Goal: Task Accomplishment & Management: Use online tool/utility

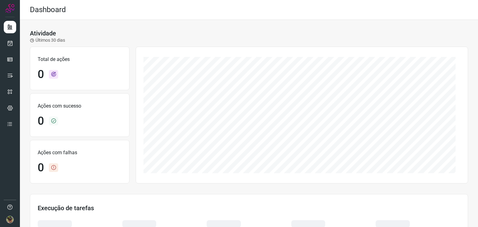
click at [143, 31] on div "Atividade Últimos 30 dias" at bounding box center [249, 37] width 438 height 14
click at [9, 42] on icon at bounding box center [10, 43] width 7 height 6
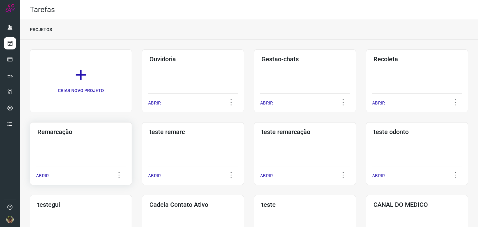
click at [142, 145] on div "Remarcação ABRIR" at bounding box center [193, 153] width 102 height 63
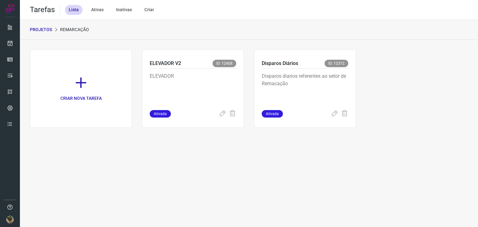
click at [283, 89] on p "Disparos diarios referentes ao setor de Remacação" at bounding box center [305, 88] width 87 height 31
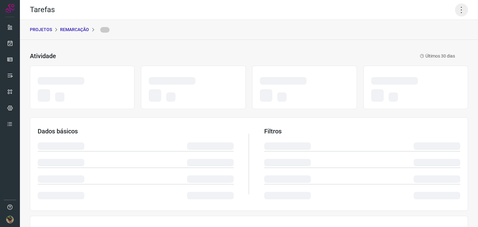
click at [457, 13] on icon at bounding box center [461, 9] width 13 height 13
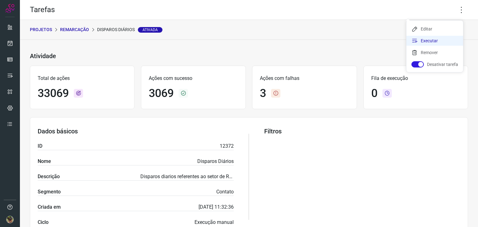
click at [443, 40] on li "Executar" at bounding box center [435, 41] width 57 height 10
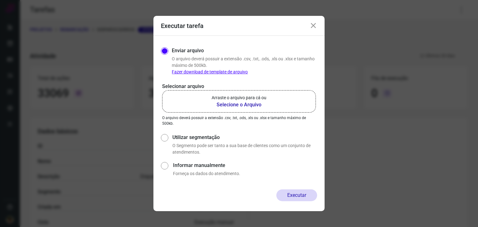
click at [240, 104] on b "Selecione o Arquivo" at bounding box center [239, 104] width 55 height 7
click at [0, 0] on input "Arraste o arquivo para cá ou Selecione o Arquivo" at bounding box center [0, 0] width 0 height 0
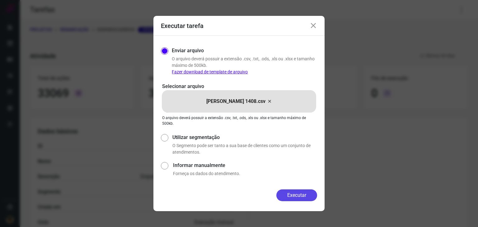
click at [303, 197] on button "Executar" at bounding box center [297, 196] width 41 height 12
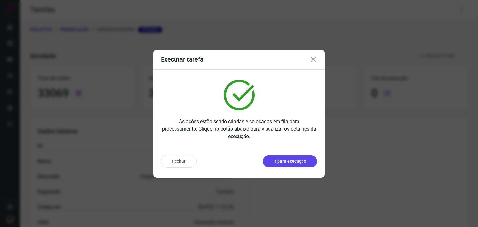
click at [297, 164] on p "Ir para execução" at bounding box center [290, 161] width 33 height 7
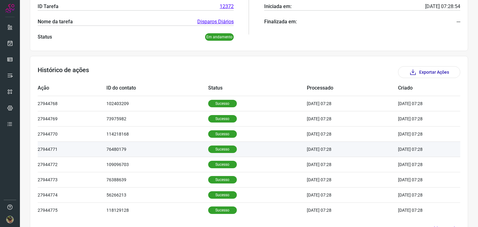
scroll to position [151, 0]
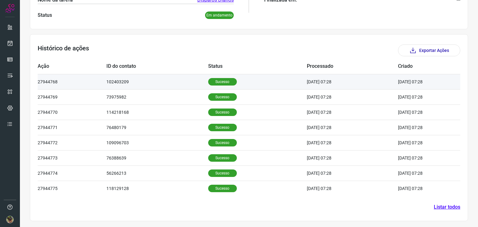
click at [147, 83] on td "102403209" at bounding box center [158, 81] width 102 height 15
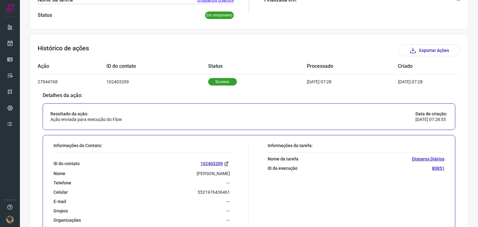
click at [208, 191] on p "5521976436461" at bounding box center [214, 193] width 32 height 6
copy p "5521976436461"
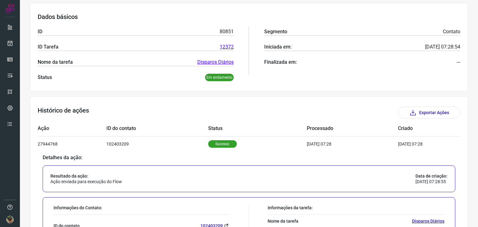
scroll to position [0, 0]
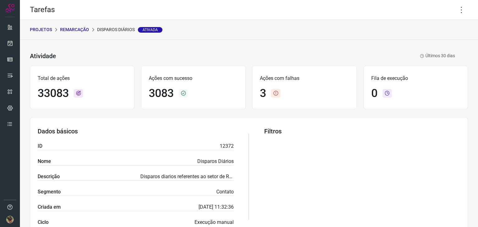
click at [78, 30] on p "Remarcação" at bounding box center [74, 29] width 29 height 7
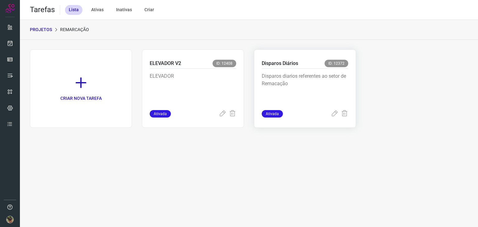
click at [303, 83] on p "Disparos diarios referentes ao setor de Remacação" at bounding box center [305, 88] width 87 height 31
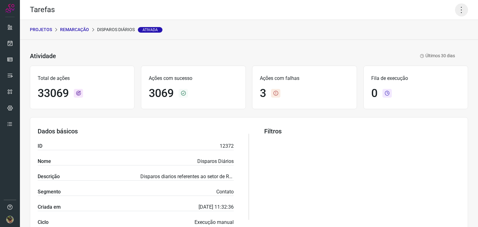
click at [455, 7] on icon at bounding box center [461, 9] width 13 height 13
click at [430, 41] on li "Executar" at bounding box center [435, 41] width 57 height 10
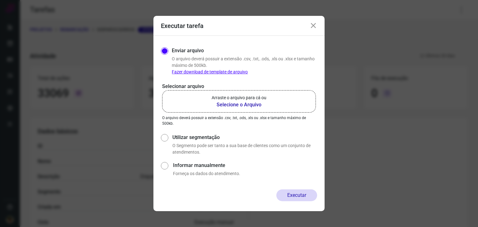
click at [250, 109] on label "Arraste o arquivo para cá ou Selecione o Arquivo" at bounding box center [239, 101] width 154 height 22
click at [0, 0] on input "Arraste o arquivo para cá ou Selecione o Arquivo" at bounding box center [0, 0] width 0 height 0
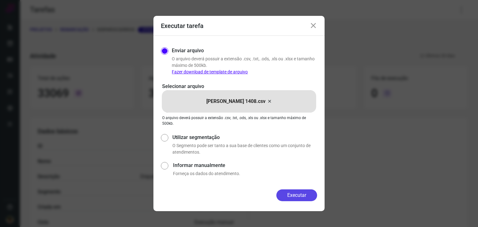
click at [291, 195] on button "Executar" at bounding box center [297, 196] width 41 height 12
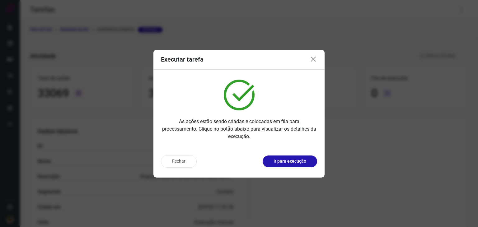
click at [293, 166] on button "Ir para execução" at bounding box center [290, 162] width 55 height 12
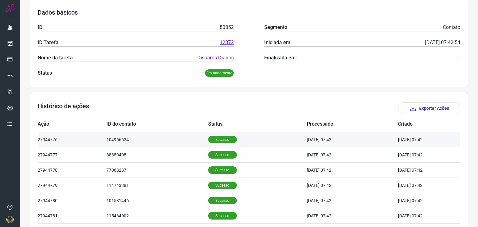
click at [184, 146] on td "104966624" at bounding box center [158, 139] width 102 height 15
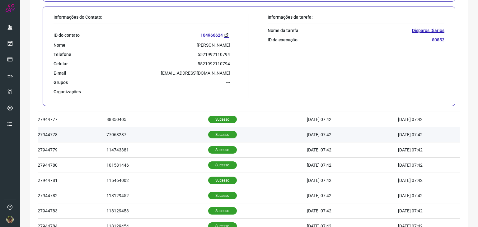
scroll to position [280, 0]
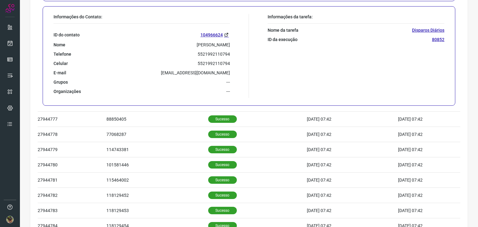
click at [215, 53] on p "5521992110794" at bounding box center [214, 54] width 32 height 6
copy p "5521992110794"
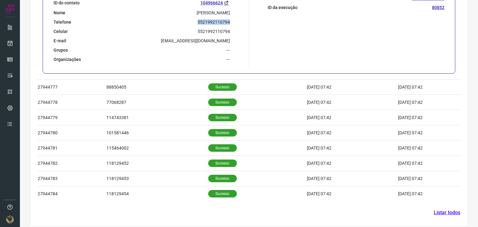
scroll to position [317, 0]
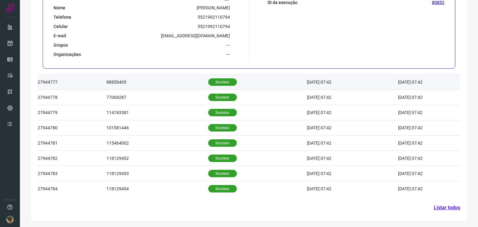
click at [151, 84] on td "88850405" at bounding box center [158, 82] width 102 height 15
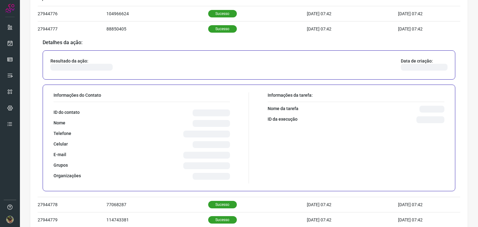
scroll to position [260, 0]
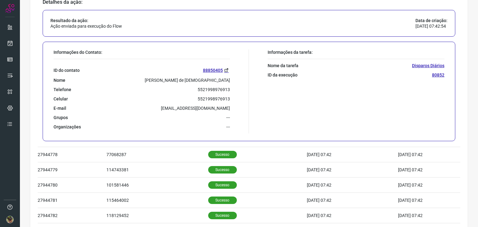
click at [212, 97] on p "5521998976913" at bounding box center [214, 99] width 32 height 6
copy p "5521998976913"
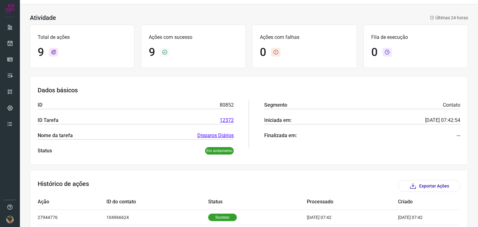
scroll to position [0, 0]
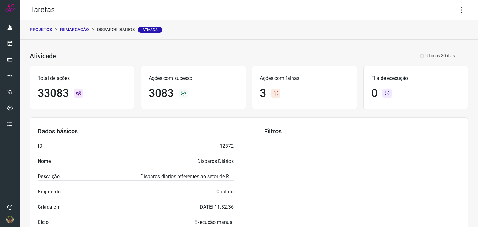
click at [85, 31] on p "Remarcação" at bounding box center [74, 29] width 29 height 7
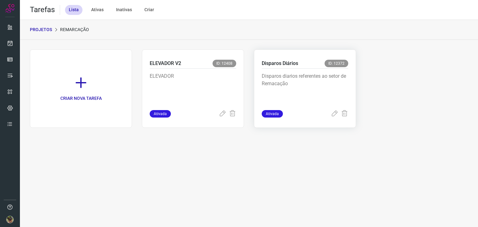
click at [319, 85] on p "Disparos diarios referentes ao setor de Remacação" at bounding box center [305, 88] width 87 height 31
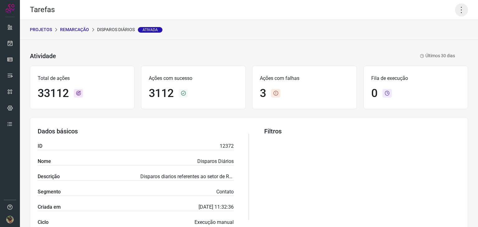
click at [458, 9] on icon at bounding box center [461, 9] width 13 height 13
click at [441, 39] on li "Executar" at bounding box center [435, 41] width 57 height 10
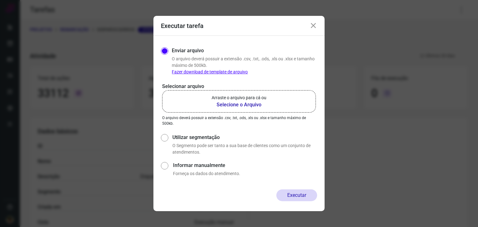
click at [248, 107] on b "Selecione o Arquivo" at bounding box center [239, 104] width 55 height 7
click at [0, 0] on input "Arraste o arquivo para cá ou Selecione o Arquivo" at bounding box center [0, 0] width 0 height 0
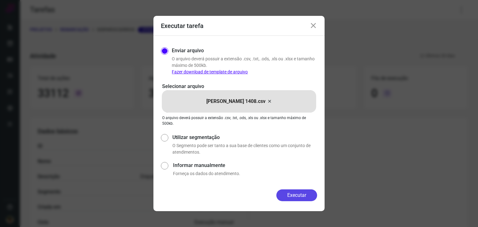
click at [295, 197] on button "Executar" at bounding box center [297, 196] width 41 height 12
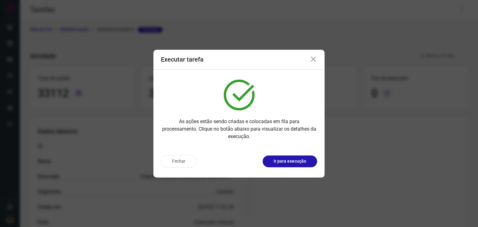
click at [293, 164] on p "Ir para execução" at bounding box center [290, 161] width 33 height 7
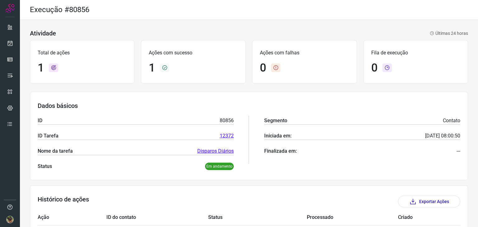
scroll to position [45, 0]
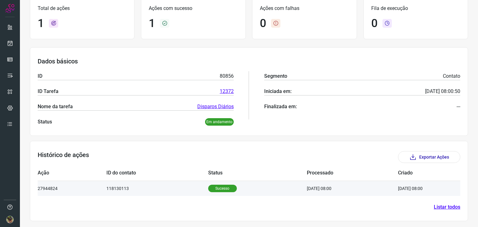
click at [144, 190] on td "118130113" at bounding box center [158, 188] width 102 height 15
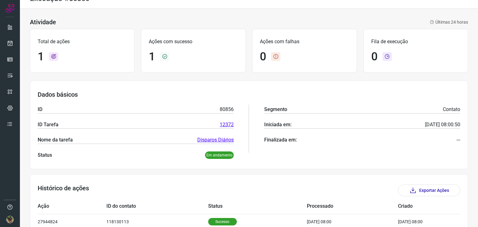
scroll to position [0, 0]
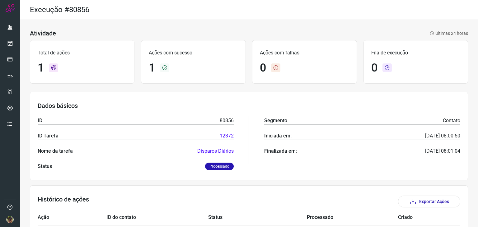
scroll to position [45, 0]
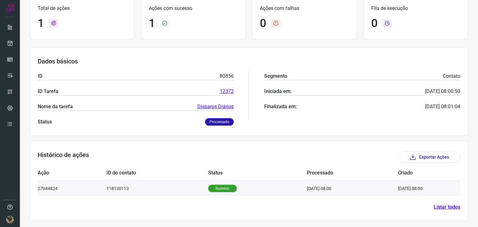
click at [272, 190] on td "Sucesso" at bounding box center [257, 188] width 99 height 15
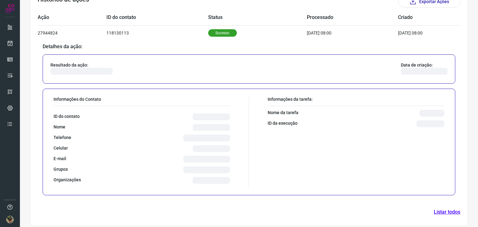
scroll to position [195, 0]
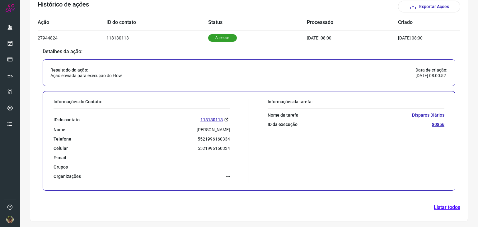
drag, startPoint x: 194, startPoint y: 133, endPoint x: 142, endPoint y: 50, distance: 97.8
click at [142, 50] on p "Detalhes da ação:" at bounding box center [249, 52] width 413 height 6
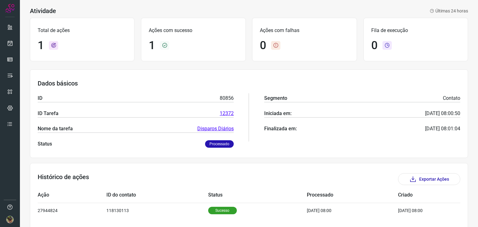
scroll to position [45, 0]
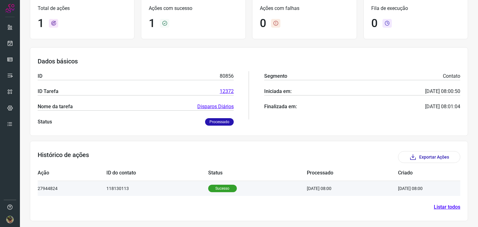
click at [308, 187] on td "[DATE] 08:00" at bounding box center [352, 188] width 91 height 15
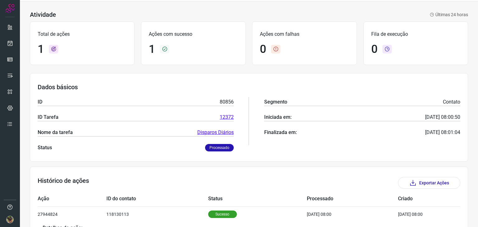
scroll to position [0, 0]
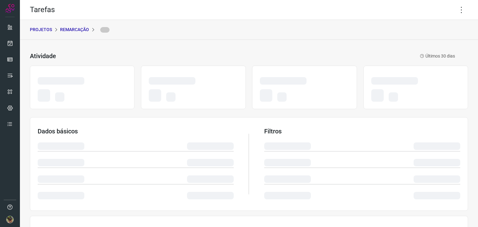
click at [78, 30] on p "Remarcação" at bounding box center [74, 29] width 29 height 7
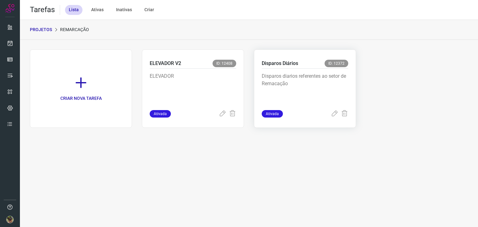
click at [294, 79] on p "Disparos diarios referentes ao setor de Remacação" at bounding box center [305, 88] width 87 height 31
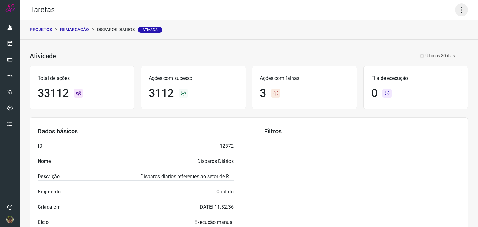
click at [458, 12] on icon at bounding box center [461, 9] width 13 height 13
click at [428, 42] on li "Executar" at bounding box center [435, 41] width 57 height 10
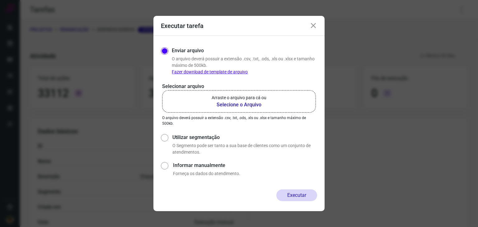
click at [231, 104] on b "Selecione o Arquivo" at bounding box center [239, 104] width 55 height 7
click at [0, 0] on input "Arraste o arquivo para cá ou Selecione o Arquivo" at bounding box center [0, 0] width 0 height 0
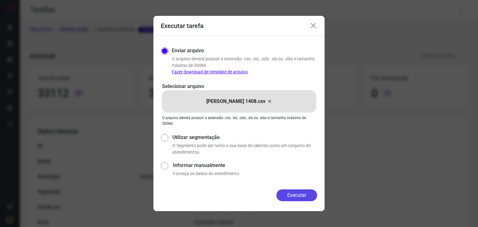
click at [308, 196] on button "Executar" at bounding box center [297, 196] width 41 height 12
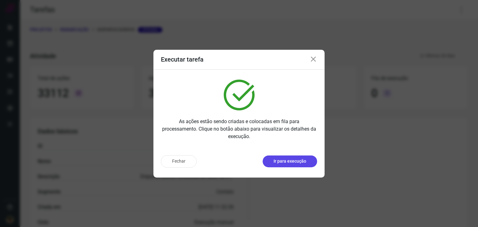
click at [295, 165] on button "Ir para execução" at bounding box center [290, 162] width 55 height 12
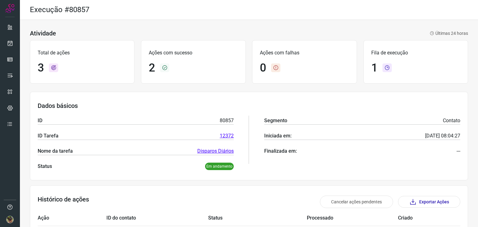
click at [37, 30] on h3 "Atividade" at bounding box center [43, 33] width 26 height 7
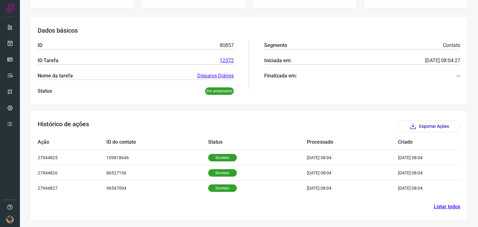
scroll to position [75, 0]
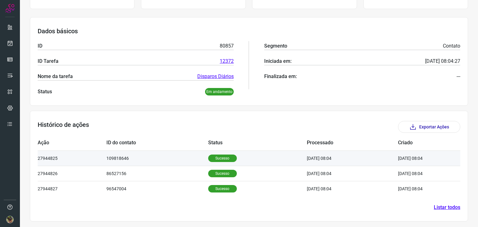
click at [134, 159] on td "109818646" at bounding box center [158, 158] width 102 height 15
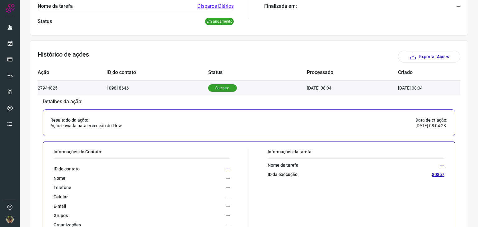
scroll to position [224, 0]
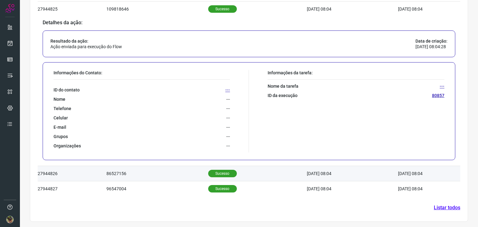
click at [158, 172] on td "86527156" at bounding box center [158, 173] width 102 height 15
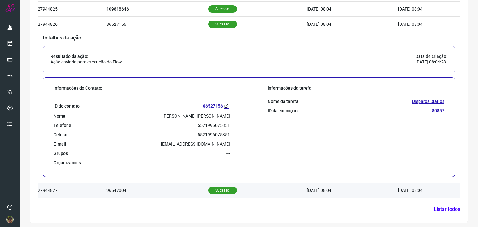
click at [168, 193] on td "96547004" at bounding box center [158, 190] width 102 height 15
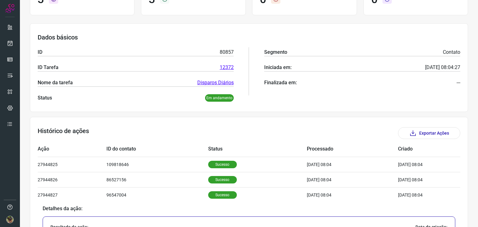
scroll to position [0, 0]
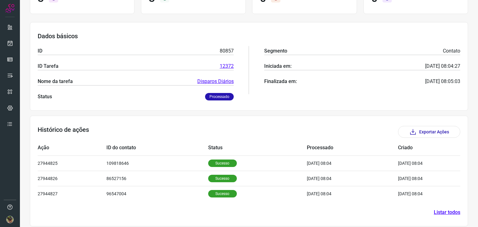
scroll to position [75, 0]
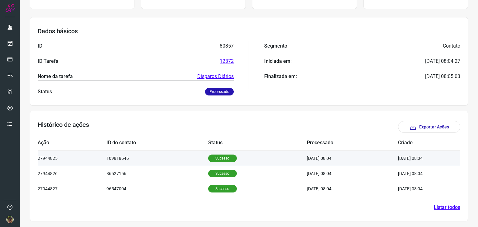
click at [193, 161] on td "109818646" at bounding box center [158, 158] width 102 height 15
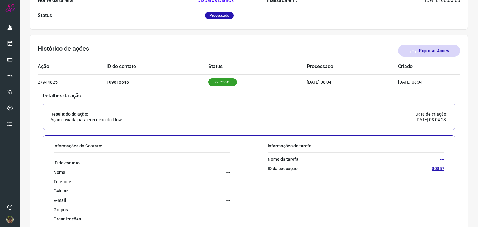
scroll to position [137, 0]
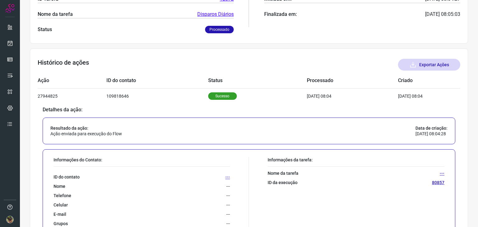
click at [424, 65] on button "Exportar Ações" at bounding box center [429, 65] width 62 height 12
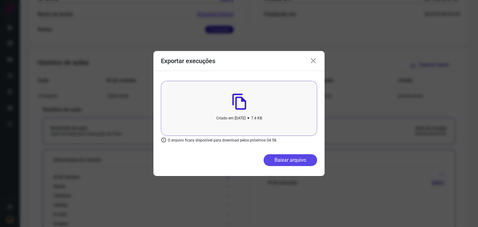
click at [299, 162] on button "Baixar arquivo" at bounding box center [291, 160] width 54 height 12
click at [309, 58] on div "Exportar execuções" at bounding box center [239, 61] width 171 height 20
click at [312, 60] on icon at bounding box center [313, 60] width 7 height 7
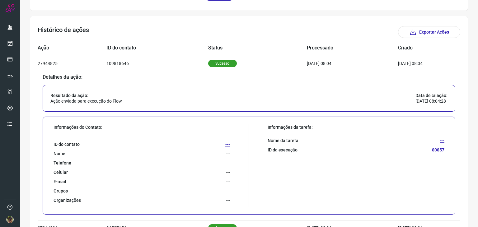
scroll to position [199, 0]
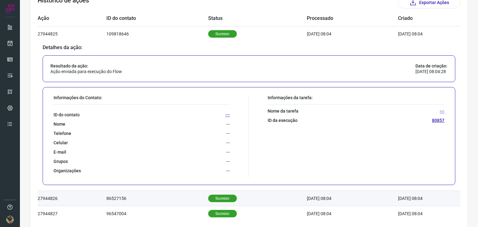
click at [181, 196] on td "86527156" at bounding box center [158, 198] width 102 height 15
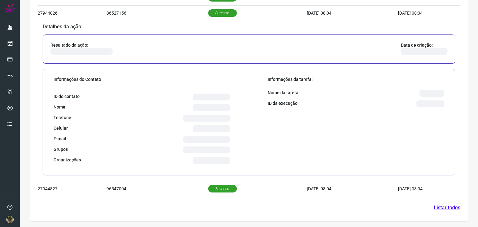
scroll to position [224, 0]
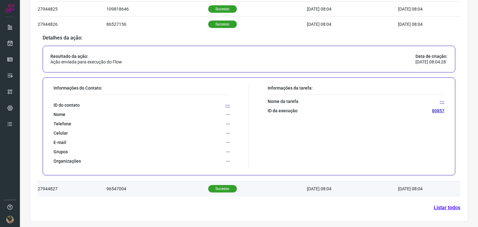
click at [164, 192] on td "96547004" at bounding box center [158, 189] width 102 height 15
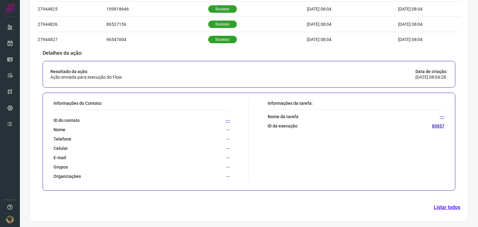
scroll to position [131, 0]
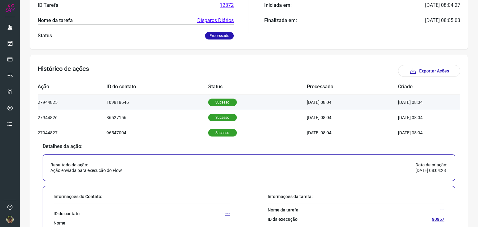
click at [215, 99] on p "Sucesso" at bounding box center [222, 102] width 29 height 7
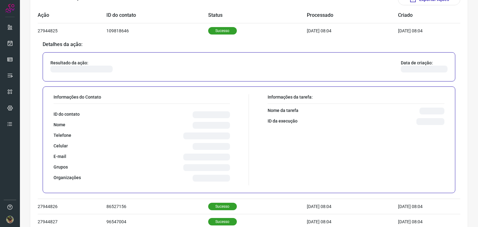
scroll to position [224, 0]
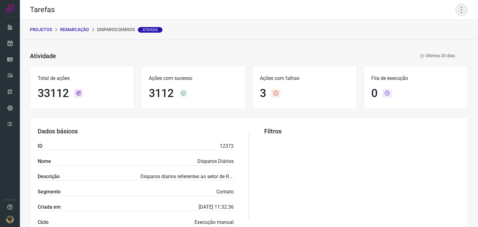
click at [456, 8] on icon at bounding box center [461, 9] width 13 height 13
click at [432, 41] on li "Executar" at bounding box center [435, 41] width 57 height 10
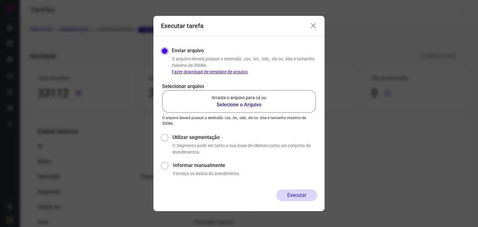
click at [245, 104] on b "Selecione o Arquivo" at bounding box center [239, 104] width 55 height 7
click at [0, 0] on input "Arraste o arquivo para cá ou Selecione o Arquivo" at bounding box center [0, 0] width 0 height 0
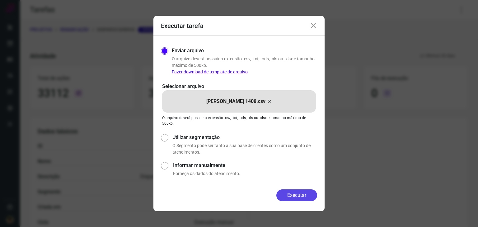
click at [305, 198] on button "Executar" at bounding box center [297, 196] width 41 height 12
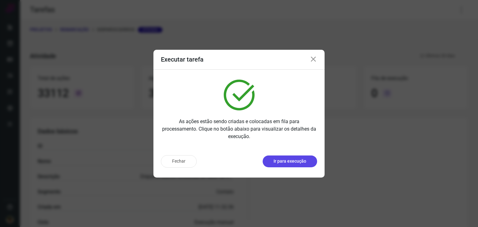
click at [293, 164] on p "Ir para execução" at bounding box center [290, 161] width 33 height 7
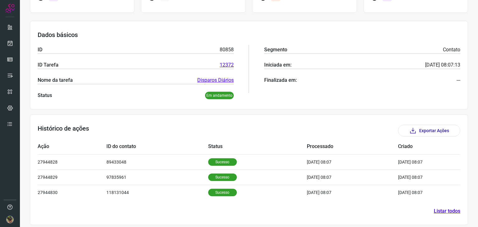
scroll to position [75, 0]
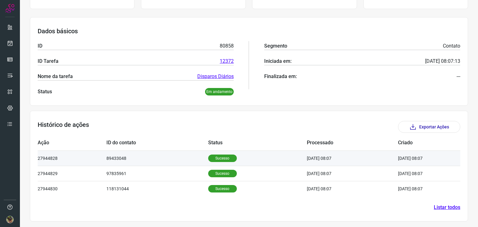
click at [168, 153] on td "89433048" at bounding box center [158, 158] width 102 height 15
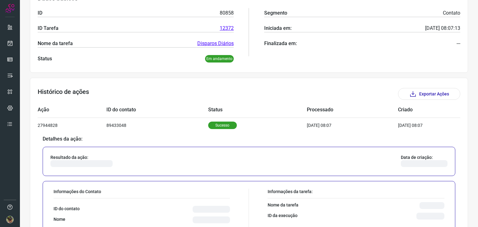
scroll to position [168, 0]
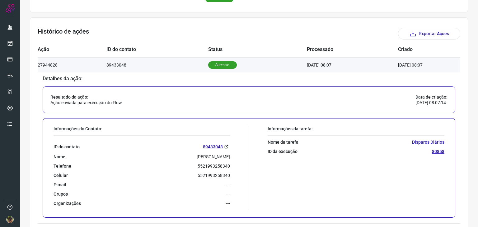
click at [188, 62] on td "89433048" at bounding box center [158, 64] width 102 height 15
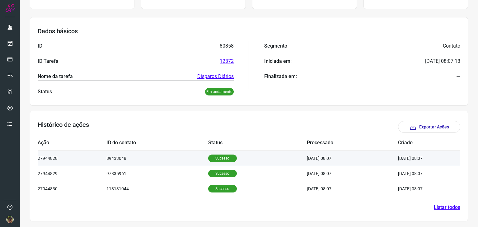
click at [183, 155] on td "89433048" at bounding box center [158, 158] width 102 height 15
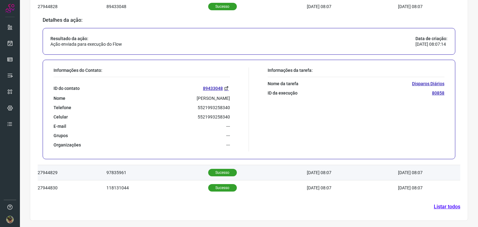
scroll to position [226, 0]
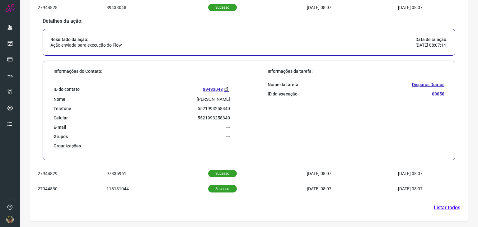
click at [179, 165] on td "Detalhes da ação: Resultado da ação: Ação enviada para execução do Flow Data de…" at bounding box center [249, 90] width 423 height 151
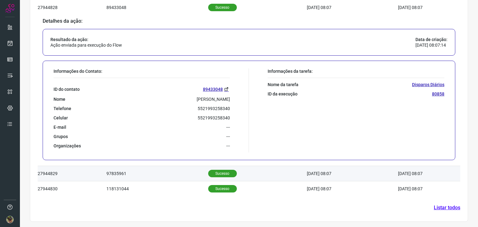
click at [177, 173] on td "97835961" at bounding box center [158, 173] width 102 height 15
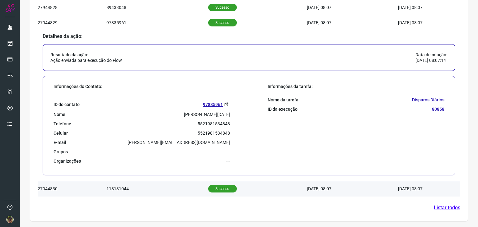
click at [172, 190] on td "118131044" at bounding box center [158, 189] width 102 height 15
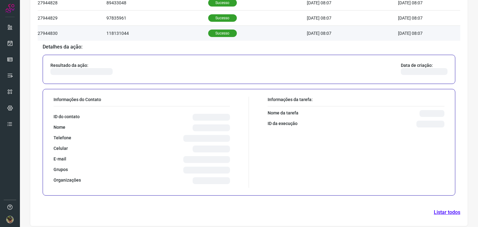
scroll to position [225, 0]
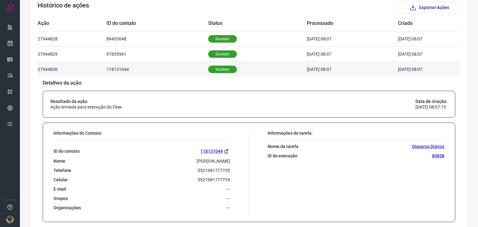
click at [181, 71] on td "118131044" at bounding box center [158, 69] width 102 height 15
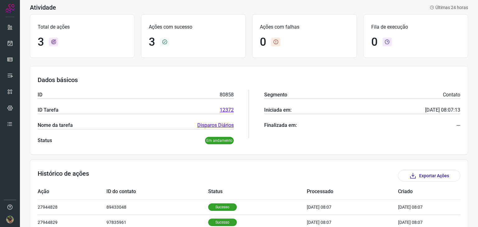
scroll to position [0, 0]
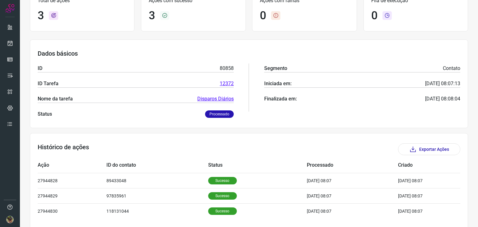
scroll to position [75, 0]
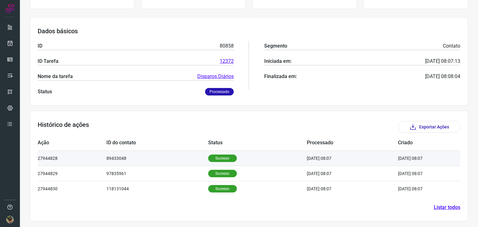
click at [177, 159] on td "89433048" at bounding box center [158, 158] width 102 height 15
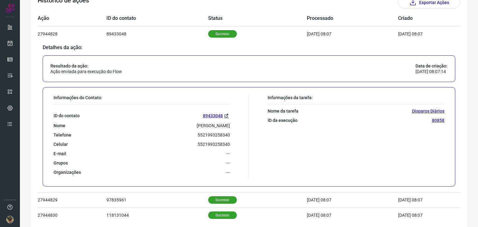
scroll to position [226, 0]
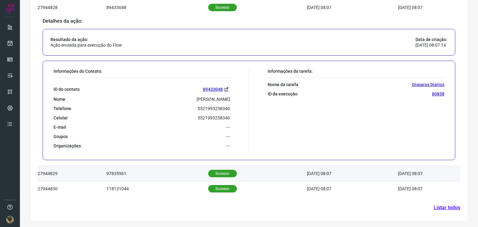
click at [171, 172] on td "97835961" at bounding box center [158, 173] width 102 height 15
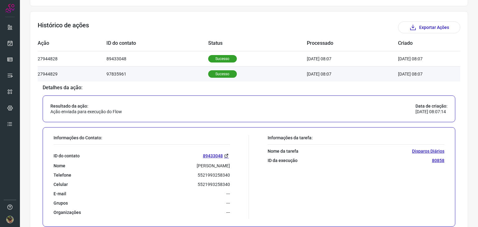
scroll to position [164, 0]
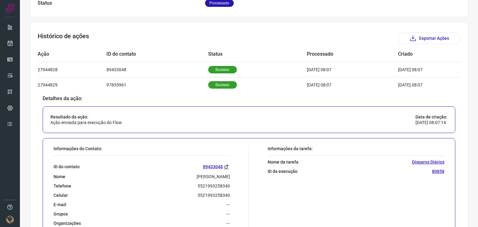
click at [171, 120] on div "Resultado da ação: Ação enviada para execução do Flow Data de criação: [DATE] 0…" at bounding box center [249, 120] width 413 height 27
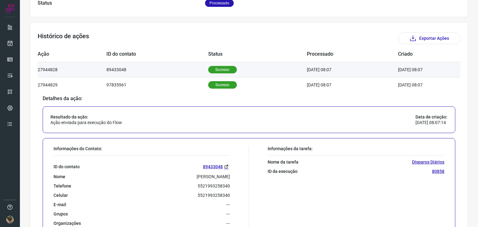
click at [179, 67] on td "89433048" at bounding box center [158, 69] width 102 height 15
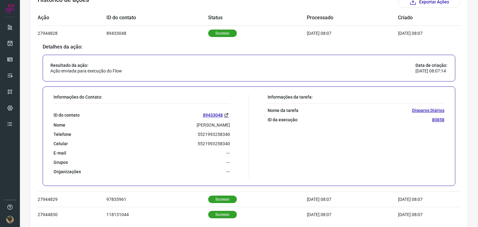
scroll to position [226, 0]
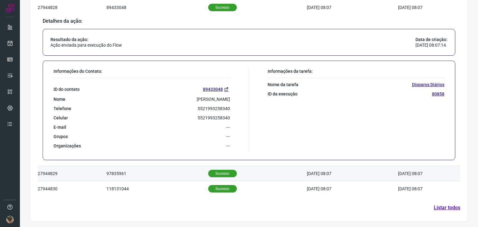
click at [161, 170] on td "97835961" at bounding box center [158, 173] width 102 height 15
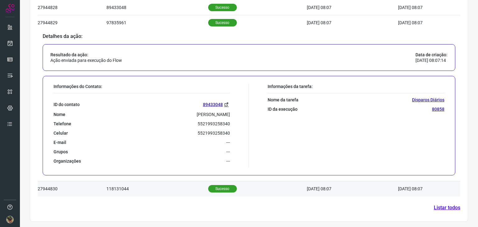
click at [164, 191] on td "118131044" at bounding box center [158, 189] width 102 height 15
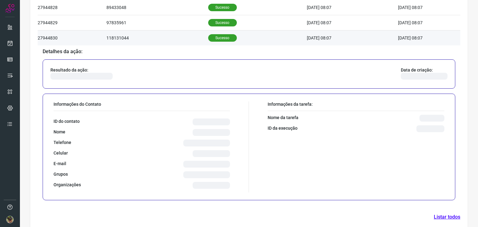
scroll to position [225, 0]
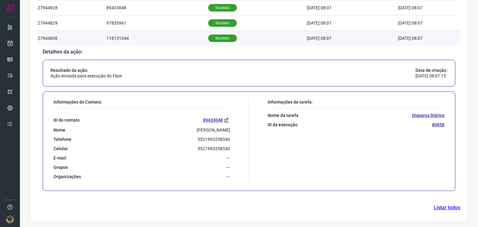
click at [186, 42] on td "118131044" at bounding box center [158, 38] width 102 height 15
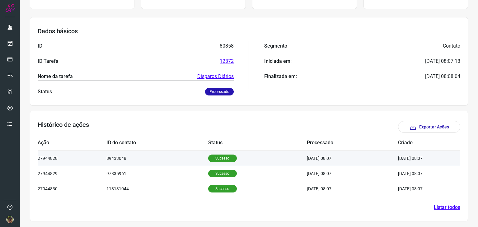
click at [178, 155] on td "89433048" at bounding box center [158, 158] width 102 height 15
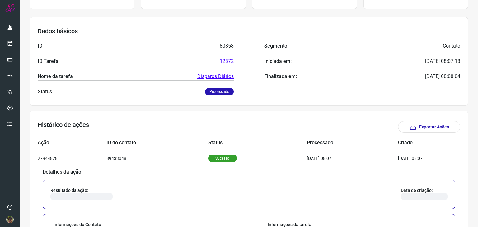
scroll to position [226, 0]
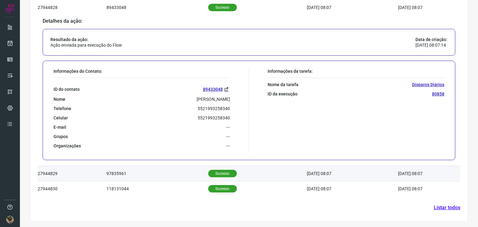
click at [183, 171] on td "97835961" at bounding box center [158, 173] width 102 height 15
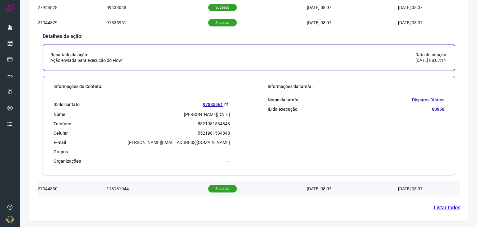
click at [180, 185] on td "118131044" at bounding box center [158, 189] width 102 height 15
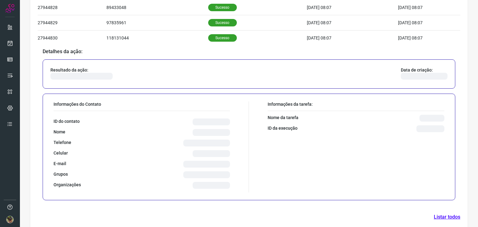
scroll to position [225, 0]
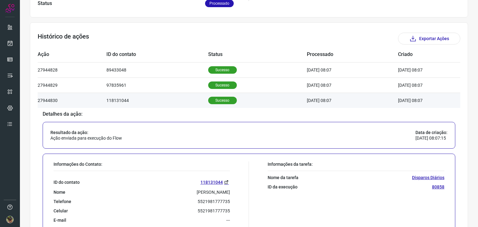
click at [176, 104] on td "118131044" at bounding box center [158, 100] width 102 height 15
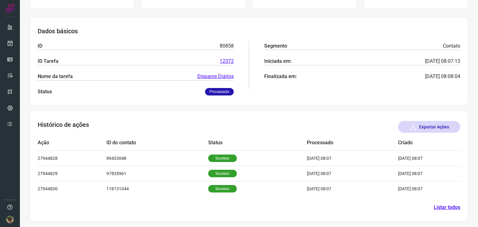
click at [417, 131] on button "Exportar Ações" at bounding box center [429, 127] width 62 height 12
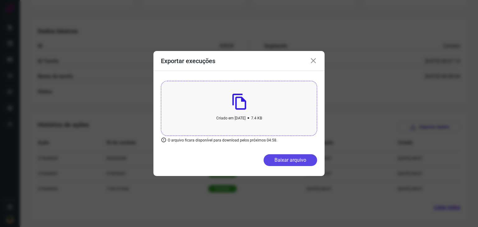
click at [295, 165] on button "Baixar arquivo" at bounding box center [291, 160] width 54 height 12
click at [315, 60] on icon at bounding box center [313, 60] width 7 height 7
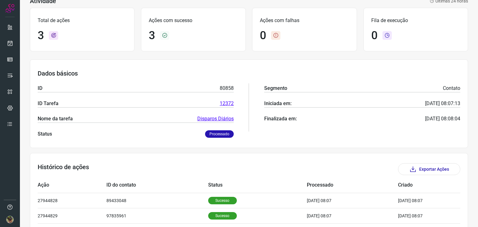
scroll to position [0, 0]
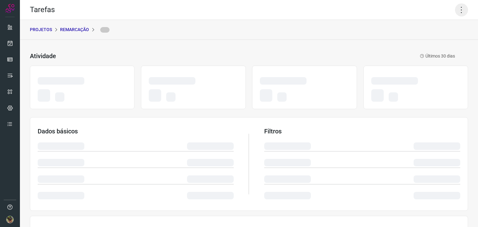
click at [457, 9] on icon at bounding box center [461, 9] width 13 height 13
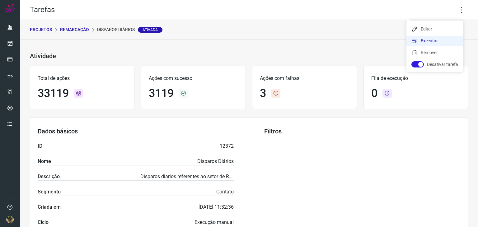
click at [434, 40] on li "Executar" at bounding box center [435, 41] width 57 height 10
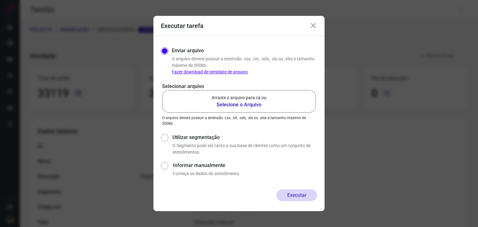
click at [230, 102] on b "Selecione o Arquivo" at bounding box center [239, 104] width 55 height 7
click at [0, 0] on input "Arraste o arquivo para cá ou Selecione o Arquivo" at bounding box center [0, 0] width 0 height 0
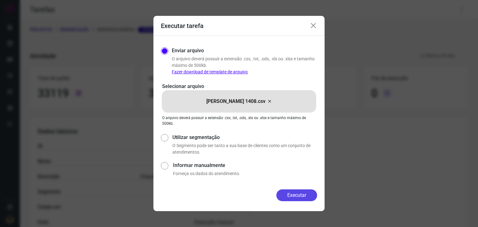
click at [310, 198] on button "Executar" at bounding box center [297, 196] width 41 height 12
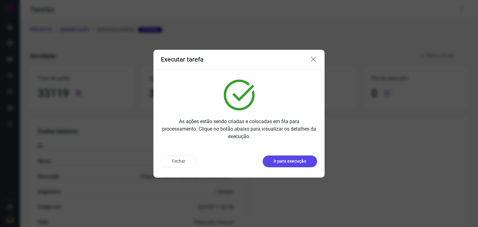
click at [299, 161] on p "Ir para execução" at bounding box center [290, 161] width 33 height 7
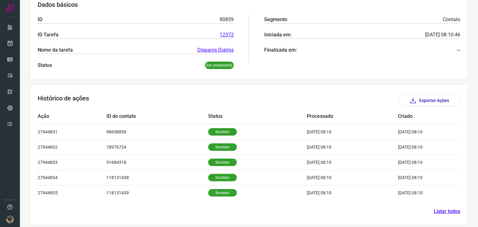
scroll to position [106, 0]
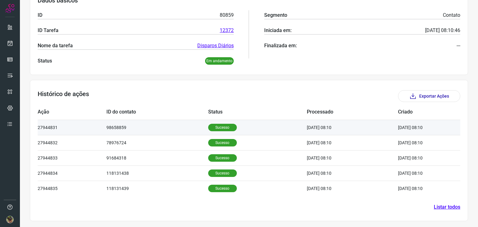
click at [149, 129] on td "98658859" at bounding box center [158, 127] width 102 height 15
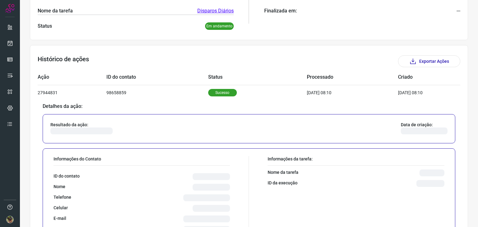
scroll to position [199, 0]
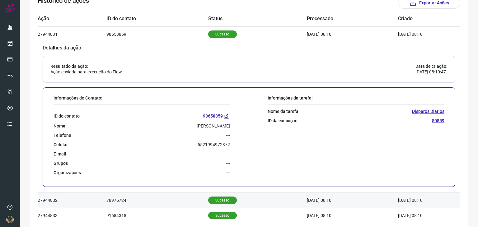
click at [143, 197] on td "78976724" at bounding box center [158, 200] width 102 height 15
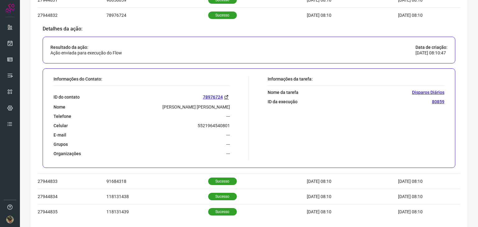
scroll to position [256, 0]
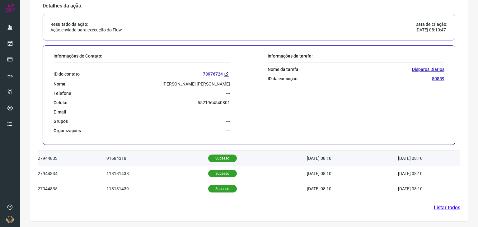
click at [159, 153] on td "91684318" at bounding box center [158, 158] width 102 height 15
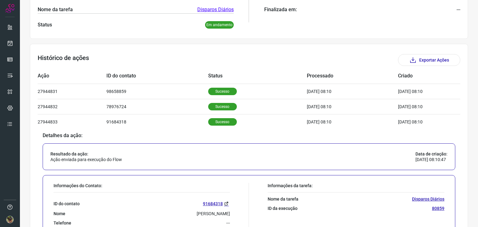
scroll to position [136, 0]
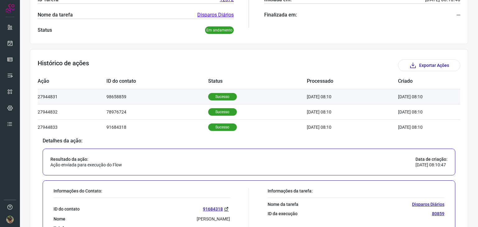
click at [178, 95] on td "98658859" at bounding box center [158, 96] width 102 height 15
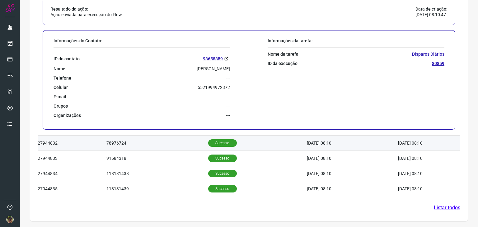
click at [141, 143] on td "78976724" at bounding box center [158, 143] width 102 height 15
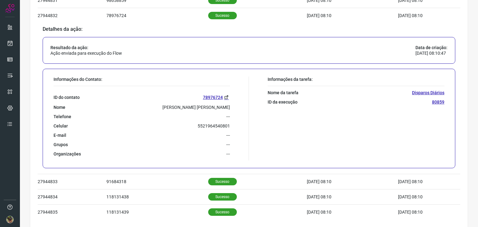
scroll to position [256, 0]
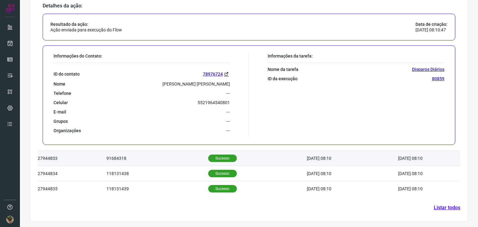
click at [157, 157] on td "91684318" at bounding box center [158, 158] width 102 height 15
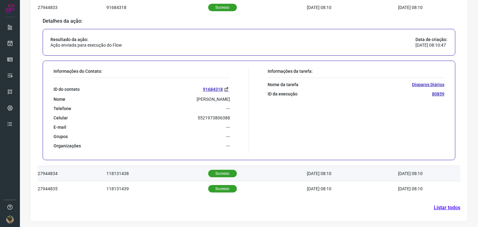
click at [161, 175] on td "118131438" at bounding box center [158, 173] width 102 height 15
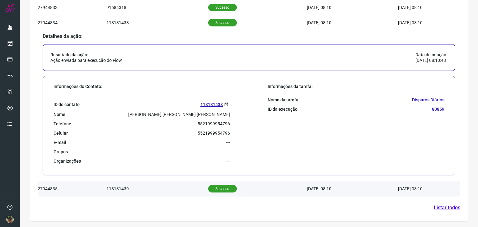
click at [164, 182] on td "118131439" at bounding box center [158, 189] width 102 height 15
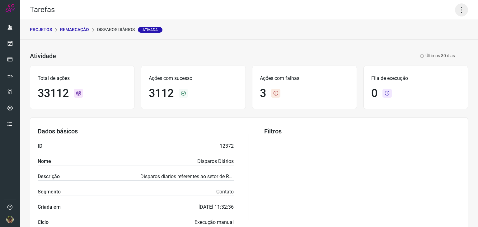
click at [455, 13] on icon at bounding box center [461, 9] width 13 height 13
click at [432, 39] on li "Executar" at bounding box center [435, 41] width 57 height 10
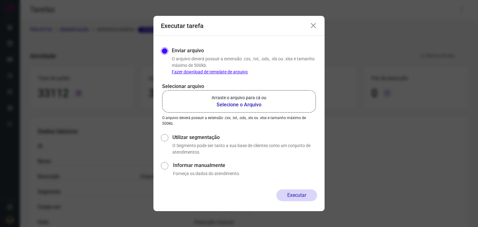
click at [230, 106] on b "Selecione o Arquivo" at bounding box center [239, 104] width 55 height 7
click at [0, 0] on input "Arraste o arquivo para cá ou Selecione o Arquivo" at bounding box center [0, 0] width 0 height 0
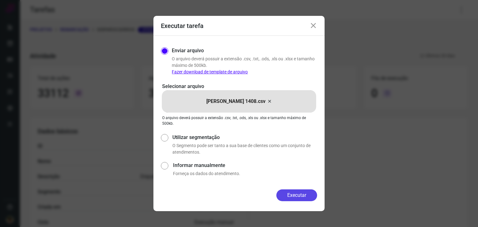
click at [289, 195] on button "Executar" at bounding box center [297, 196] width 41 height 12
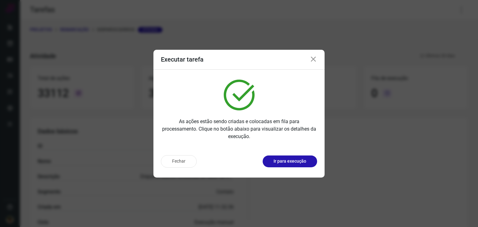
click at [304, 160] on p "Ir para execução" at bounding box center [290, 161] width 33 height 7
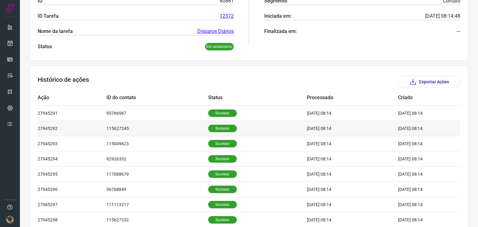
scroll to position [125, 0]
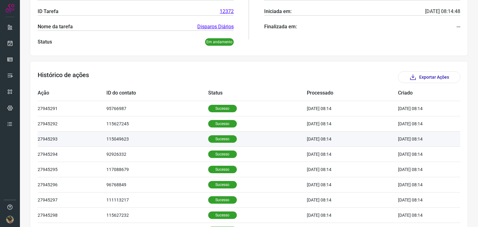
click at [178, 145] on td "115049623" at bounding box center [158, 138] width 102 height 15
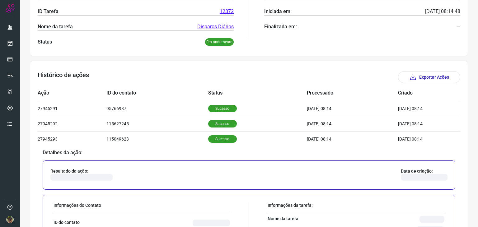
scroll to position [187, 0]
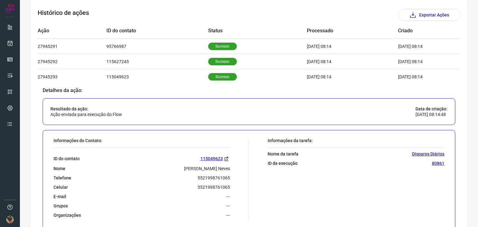
click at [199, 176] on p "5521998761065" at bounding box center [214, 178] width 32 height 6
copy p "5521998761065"
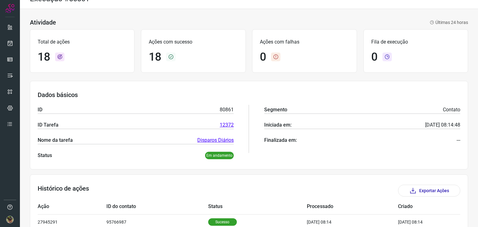
scroll to position [0, 0]
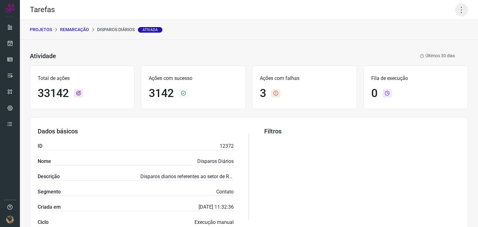
click at [455, 11] on icon at bounding box center [461, 9] width 13 height 13
click at [431, 40] on li "Executar" at bounding box center [435, 41] width 57 height 10
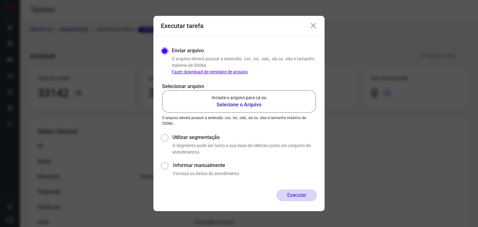
click at [248, 105] on b "Selecione o Arquivo" at bounding box center [239, 104] width 55 height 7
click at [0, 0] on input "Arraste o arquivo para cá ou Selecione o Arquivo" at bounding box center [0, 0] width 0 height 0
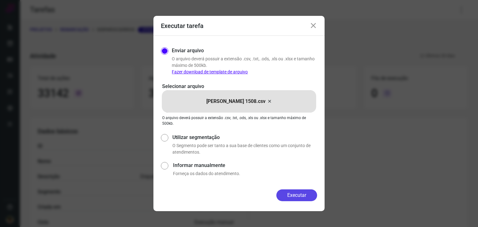
click at [287, 194] on button "Executar" at bounding box center [297, 196] width 41 height 12
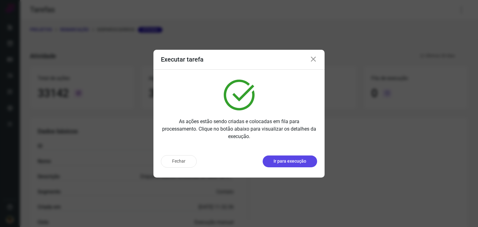
click at [301, 164] on p "Ir para execução" at bounding box center [290, 161] width 33 height 7
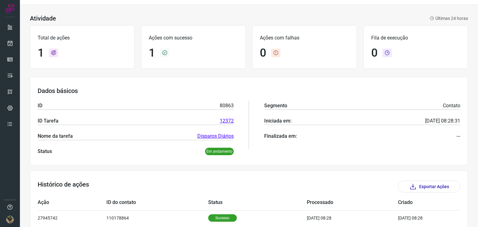
scroll to position [45, 0]
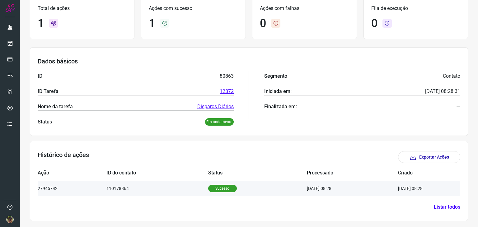
click at [185, 183] on td "110178864" at bounding box center [158, 188] width 102 height 15
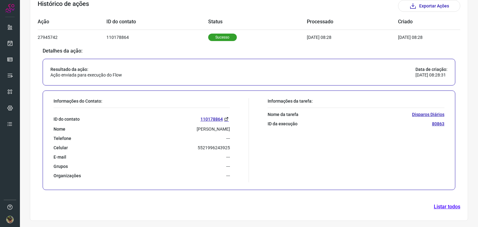
scroll to position [195, 0]
click at [209, 150] on p "5521996243925" at bounding box center [214, 149] width 32 height 6
copy p "5521996243925"
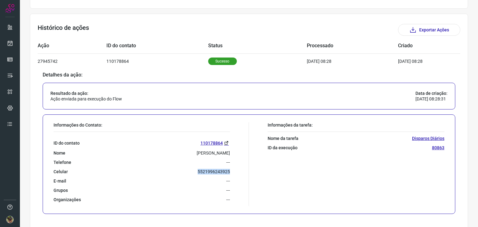
scroll to position [0, 0]
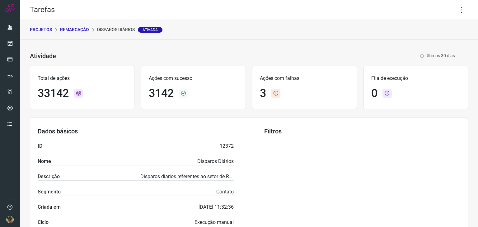
drag, startPoint x: 268, startPoint y: 86, endPoint x: 269, endPoint y: 83, distance: 3.9
click at [268, 86] on div "Ações com falhas 3" at bounding box center [304, 88] width 105 height 44
click at [108, 56] on div "Atividade Disparos Diários Ativada Últimos 30 dias" at bounding box center [242, 56] width 425 height 9
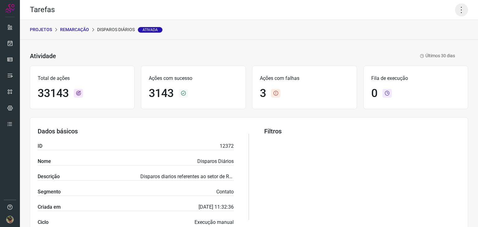
click at [459, 10] on icon at bounding box center [461, 9] width 13 height 13
click at [425, 42] on li "Executar" at bounding box center [435, 41] width 57 height 10
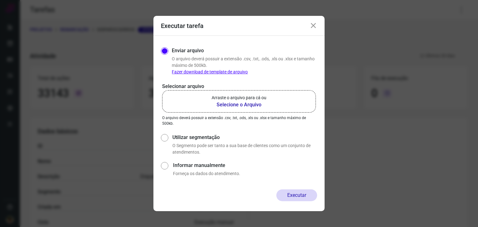
click at [228, 101] on b "Selecione o Arquivo" at bounding box center [239, 104] width 55 height 7
click at [0, 0] on input "Arraste o arquivo para cá ou Selecione o Arquivo" at bounding box center [0, 0] width 0 height 0
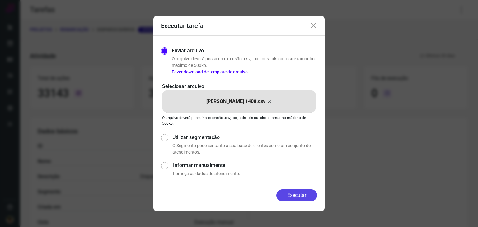
click at [301, 199] on button "Executar" at bounding box center [297, 196] width 41 height 12
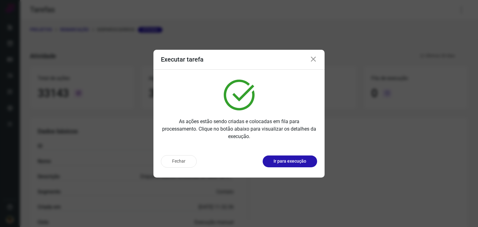
click at [299, 165] on button "Ir para execução" at bounding box center [290, 162] width 55 height 12
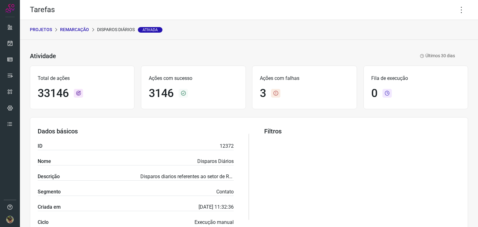
click at [457, 12] on icon at bounding box center [461, 9] width 13 height 13
click at [431, 42] on li "Executar" at bounding box center [435, 41] width 57 height 10
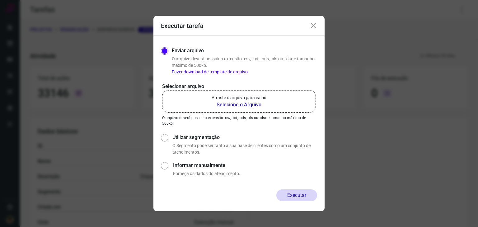
click at [261, 102] on b "Selecione o Arquivo" at bounding box center [239, 104] width 55 height 7
click at [0, 0] on input "Arraste o arquivo para cá ou Selecione o Arquivo" at bounding box center [0, 0] width 0 height 0
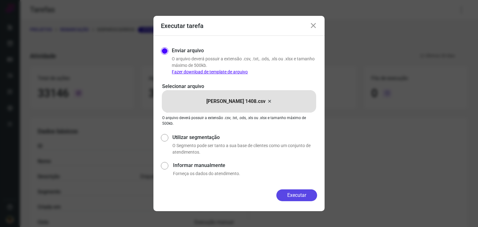
click at [306, 197] on button "Executar" at bounding box center [297, 196] width 41 height 12
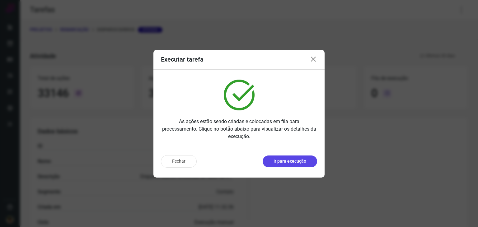
click at [292, 159] on p "Ir para execução" at bounding box center [290, 161] width 33 height 7
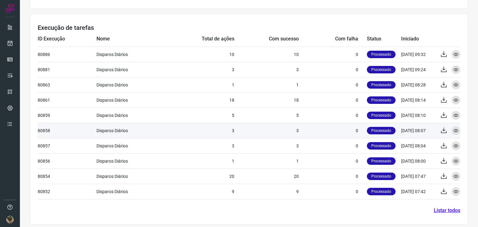
scroll to position [231, 0]
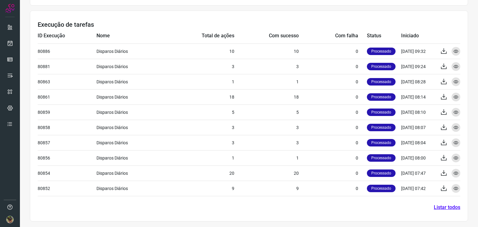
click at [441, 208] on link "Listar todos" at bounding box center [447, 207] width 26 height 7
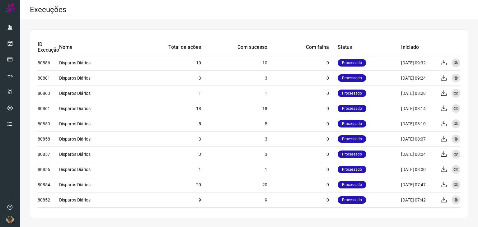
click at [283, 32] on div "ID Execução Nome Total de ações Com sucesso Com falha Status Iniciado 80886 Dis…" at bounding box center [249, 124] width 438 height 189
click at [5, 59] on link at bounding box center [10, 59] width 12 height 12
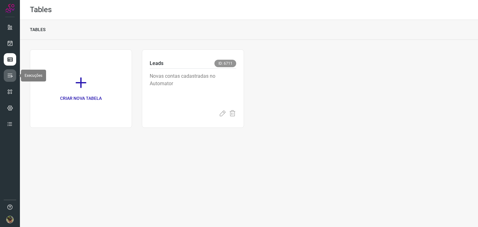
click at [6, 78] on link at bounding box center [10, 75] width 12 height 12
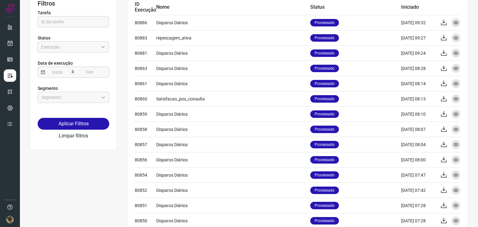
scroll to position [45, 0]
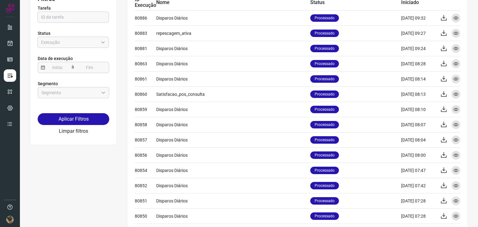
click at [73, 173] on div "Filtros Tarefa Status Data de execução à Segmento Aplicar Filtros Limpar filtro…" at bounding box center [249, 204] width 438 height 438
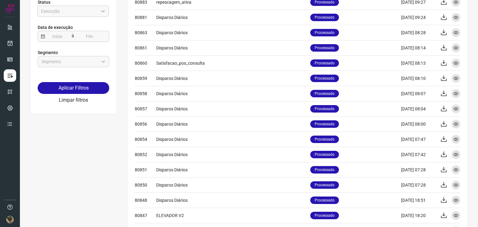
scroll to position [0, 0]
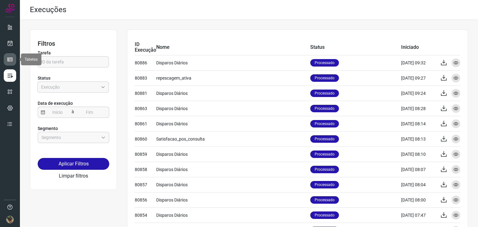
click at [6, 57] on link at bounding box center [10, 59] width 12 height 12
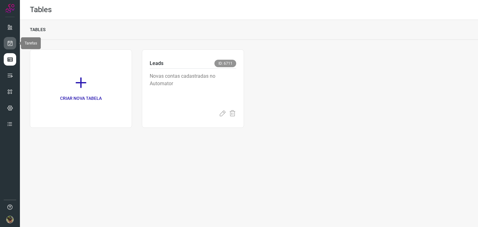
click at [9, 41] on icon at bounding box center [10, 43] width 7 height 6
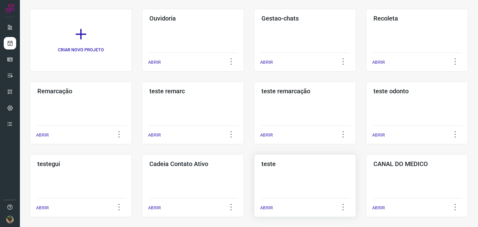
scroll to position [93, 0]
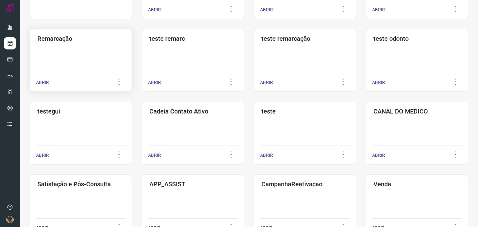
click at [142, 51] on div "Remarcação ABRIR" at bounding box center [193, 60] width 102 height 63
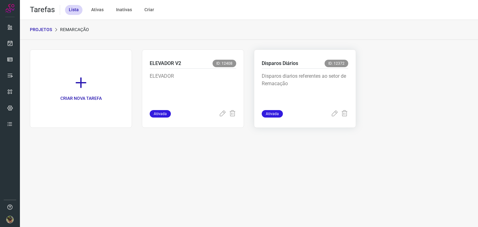
click at [291, 87] on p "Disparos diarios referentes ao setor de Remacação" at bounding box center [305, 88] width 87 height 31
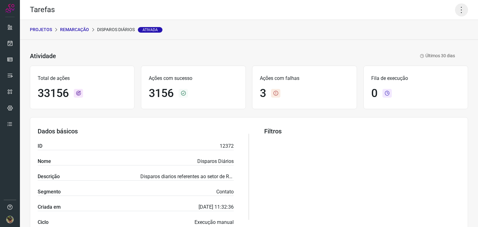
click at [458, 11] on icon at bounding box center [461, 9] width 13 height 13
click at [433, 36] on li "Executar" at bounding box center [435, 41] width 57 height 10
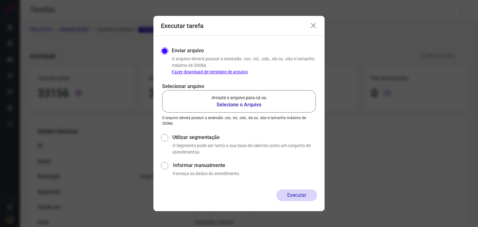
click at [263, 104] on b "Selecione o Arquivo" at bounding box center [239, 104] width 55 height 7
click at [0, 0] on input "Arraste o arquivo para cá ou Selecione o Arquivo" at bounding box center [0, 0] width 0 height 0
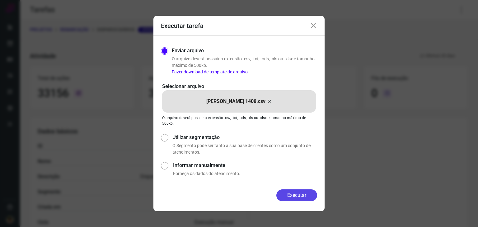
click at [288, 192] on button "Executar" at bounding box center [297, 196] width 41 height 12
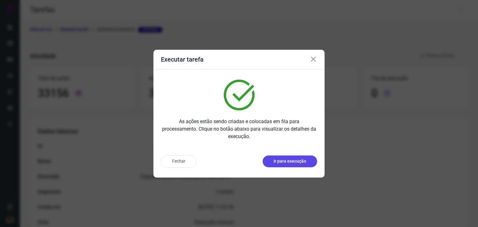
click at [303, 164] on p "Ir para execução" at bounding box center [290, 161] width 33 height 7
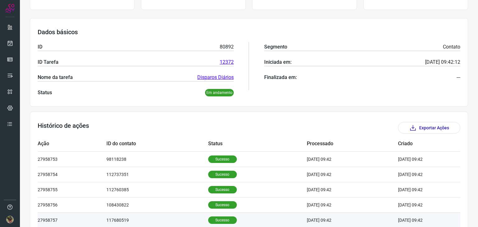
scroll to position [182, 0]
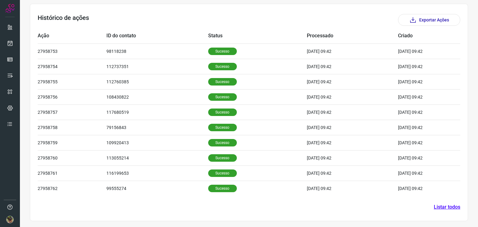
click at [438, 207] on link "Listar todos" at bounding box center [447, 207] width 26 height 7
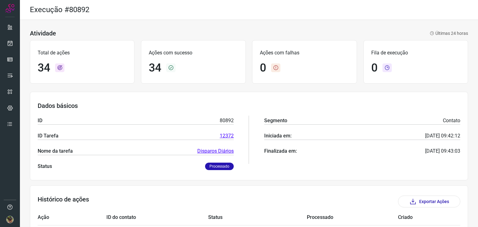
click at [78, 46] on div "Total de ações 34" at bounding box center [82, 62] width 105 height 44
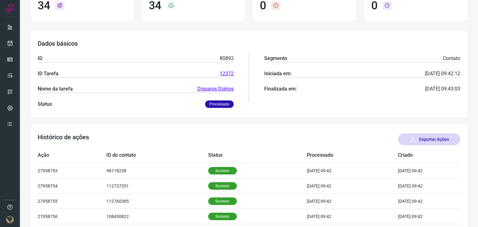
click at [420, 135] on button "Exportar Ações" at bounding box center [429, 140] width 62 height 12
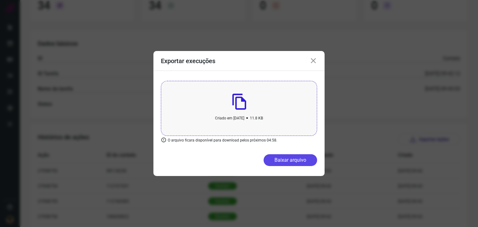
click at [284, 159] on button "Baixar arquivo" at bounding box center [291, 160] width 54 height 12
click at [315, 57] on div "Exportar execuções" at bounding box center [239, 61] width 171 height 20
click at [314, 59] on icon at bounding box center [313, 60] width 7 height 7
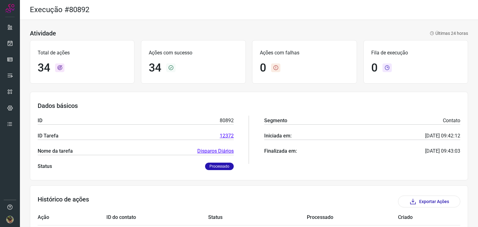
scroll to position [0, 0]
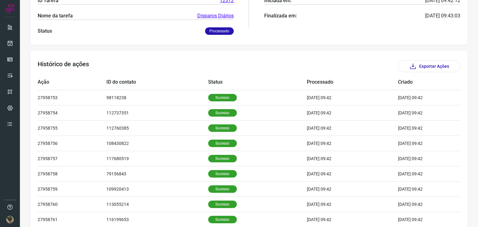
scroll to position [182, 0]
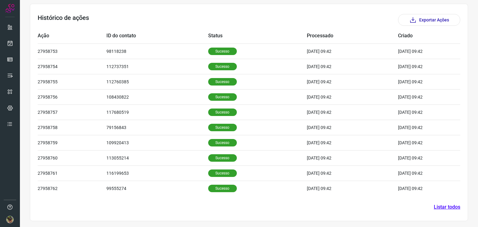
click at [434, 208] on link "Listar todos" at bounding box center [447, 207] width 26 height 7
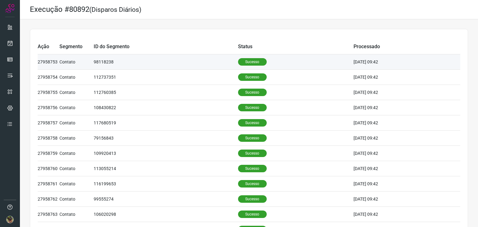
click at [209, 68] on td "98118238" at bounding box center [166, 62] width 145 height 15
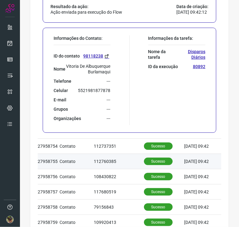
scroll to position [125, 0]
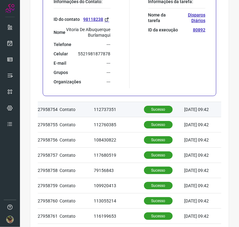
click at [93, 115] on td "Contato" at bounding box center [76, 109] width 34 height 15
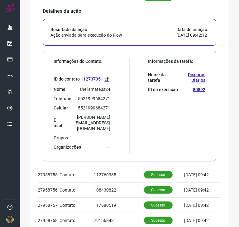
scroll to position [93, 0]
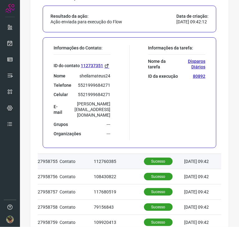
click at [69, 161] on td "Contato" at bounding box center [76, 161] width 34 height 15
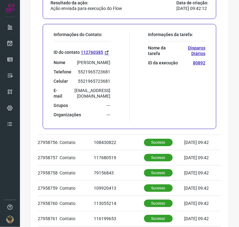
scroll to position [125, 0]
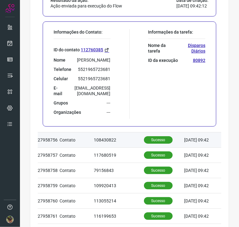
click at [94, 140] on td "108430822" at bounding box center [119, 139] width 50 height 15
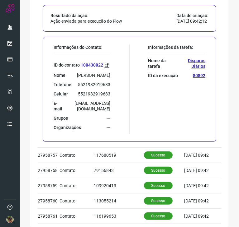
scroll to position [218, 0]
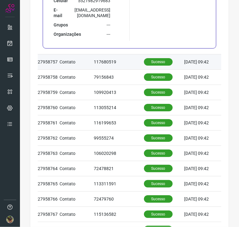
click at [110, 69] on td "117680519" at bounding box center [119, 61] width 50 height 15
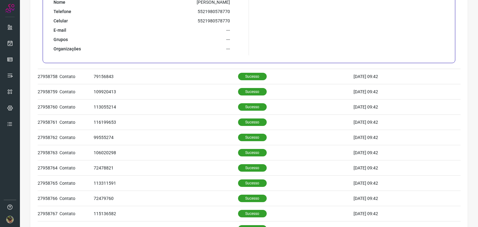
scroll to position [208, 0]
